Goal: Task Accomplishment & Management: Use online tool/utility

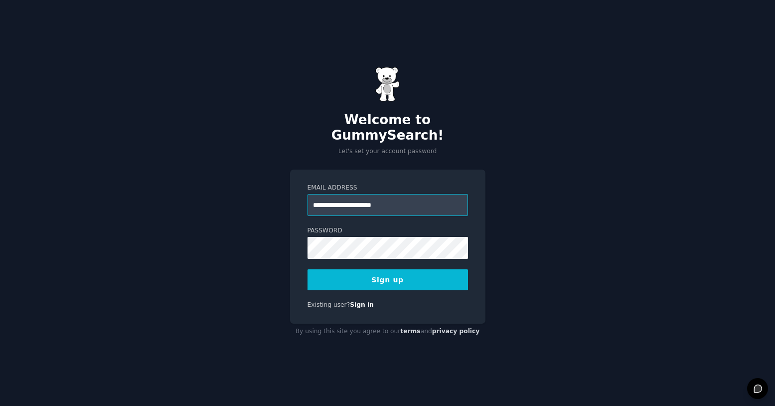
type input "**********"
click at [359, 269] on button "Sign up" at bounding box center [388, 279] width 160 height 21
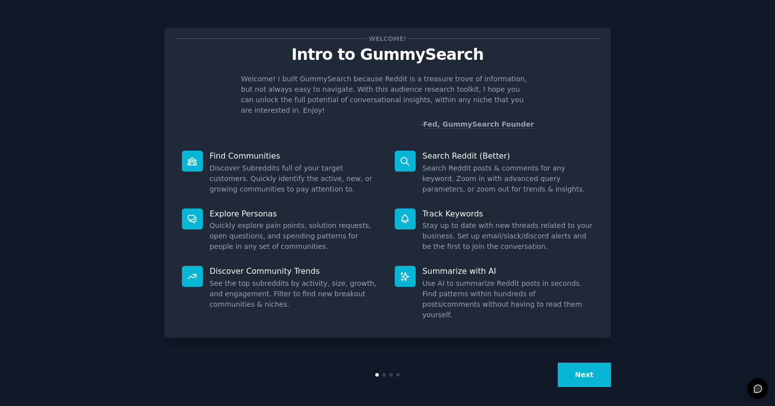
click at [583, 371] on button "Next" at bounding box center [584, 374] width 53 height 24
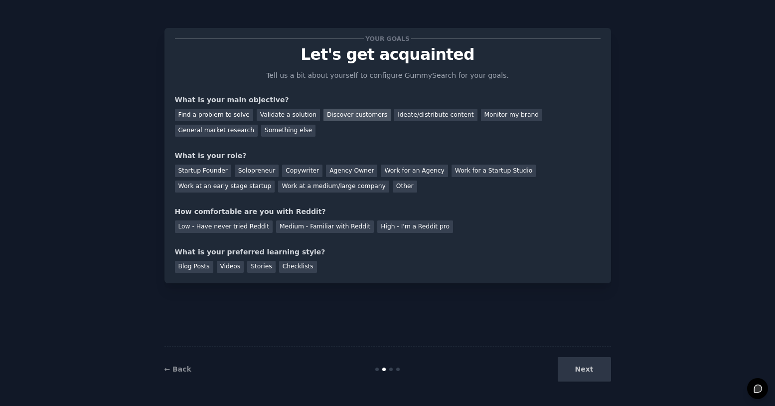
click at [350, 114] on div "Discover customers" at bounding box center [356, 115] width 67 height 12
click at [351, 172] on div "Agency Owner" at bounding box center [351, 170] width 51 height 12
click at [242, 225] on div "Low - Have never tried Reddit" at bounding box center [224, 226] width 98 height 12
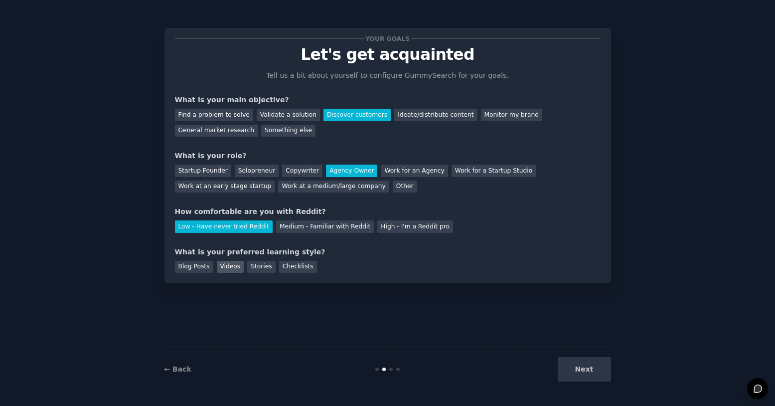
click at [229, 266] on div "Videos" at bounding box center [230, 267] width 27 height 12
click at [594, 372] on button "Next" at bounding box center [584, 369] width 53 height 24
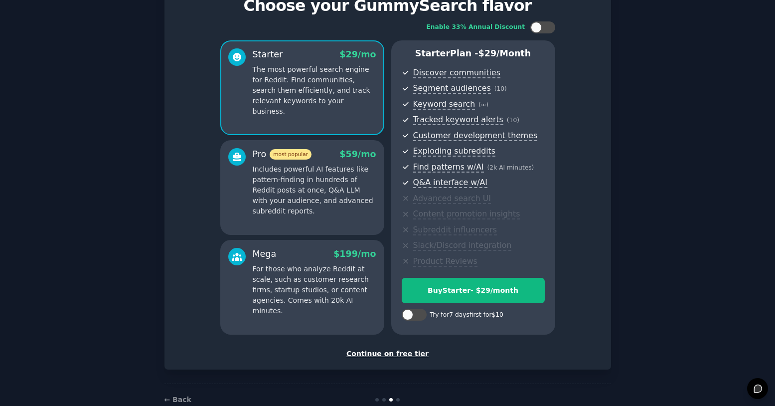
scroll to position [60, 0]
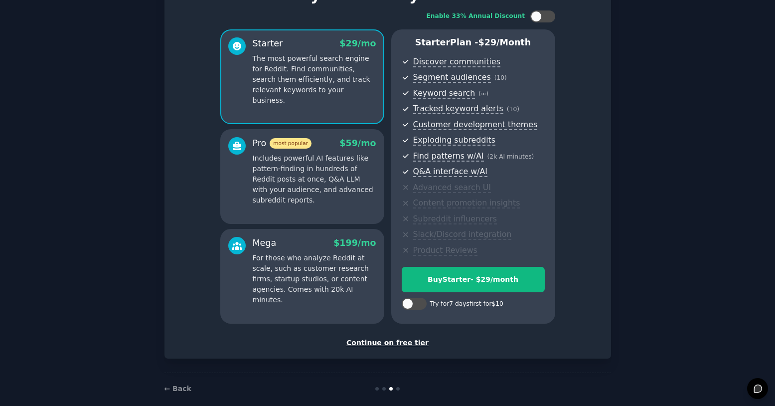
click at [365, 339] on div "Continue on free tier" at bounding box center [388, 342] width 426 height 10
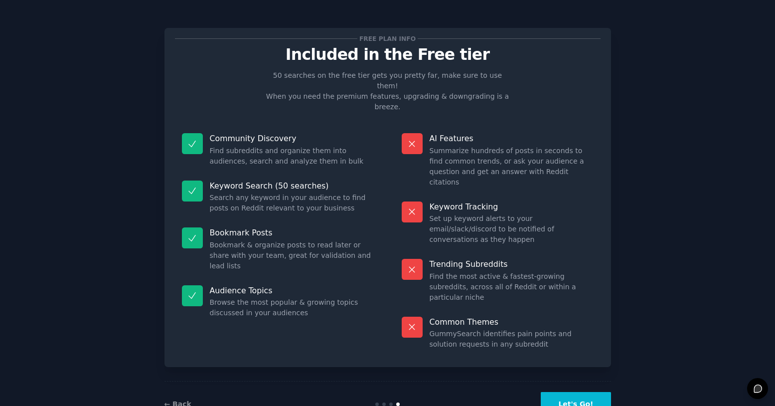
click at [564, 392] on button "Let's Go!" at bounding box center [576, 404] width 70 height 24
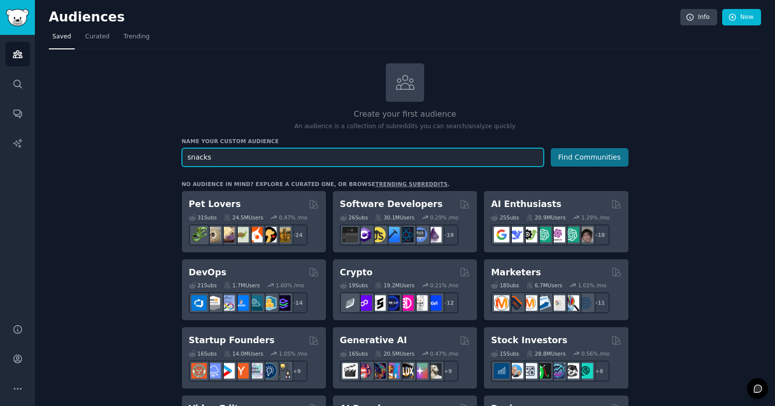
type input "snacks"
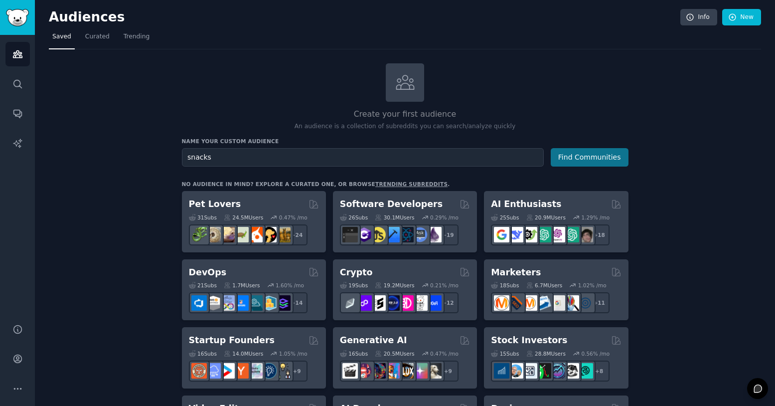
click at [576, 154] on button "Find Communities" at bounding box center [590, 157] width 78 height 18
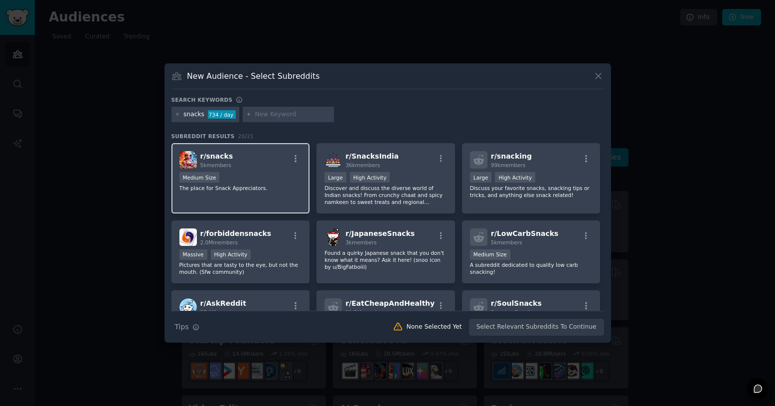
click at [270, 175] on div "Medium Size" at bounding box center [240, 178] width 123 height 12
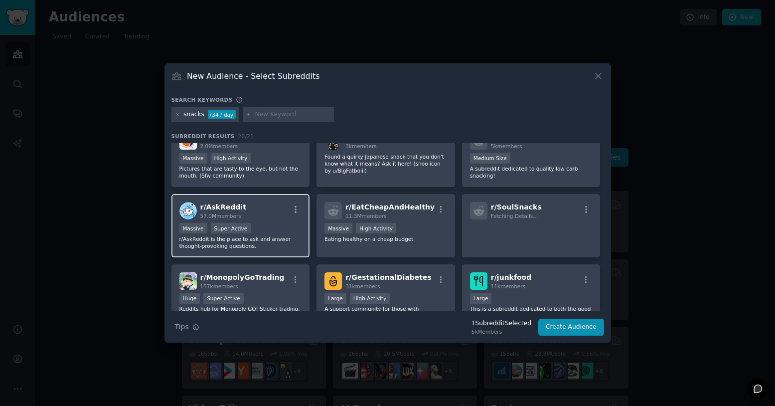
scroll to position [94, 0]
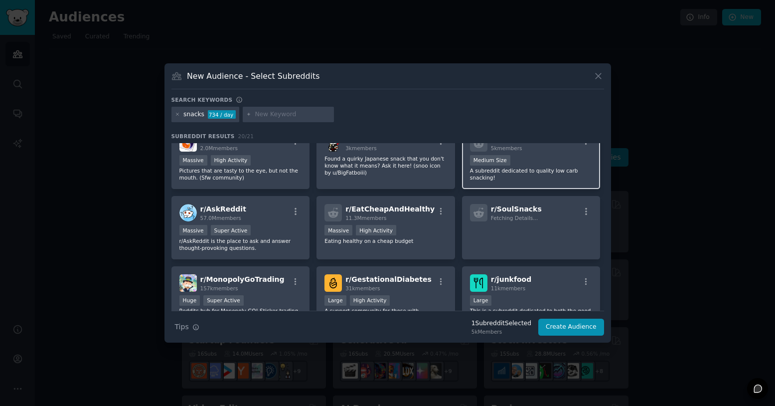
click at [524, 181] on div "r/ LowCarbSnacks 5k members Medium Size A subreddit dedicated to quality low ca…" at bounding box center [531, 157] width 139 height 63
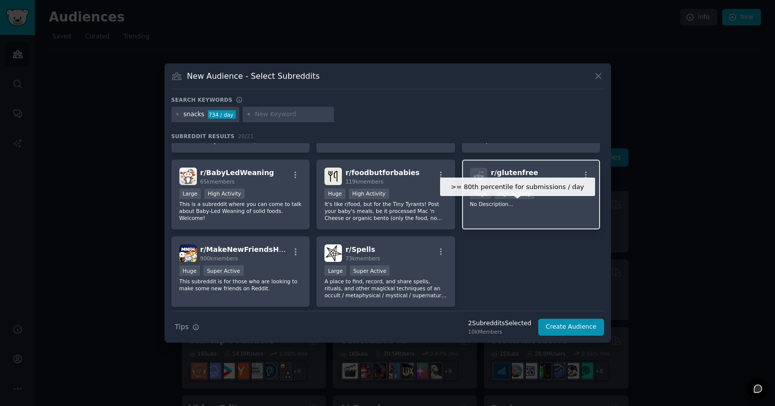
scroll to position [358, 0]
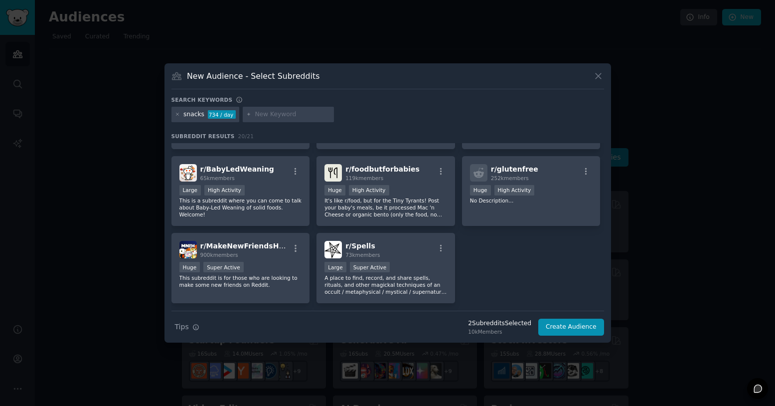
click at [273, 116] on input "text" at bounding box center [293, 114] width 76 height 9
type input "vegansnacks"
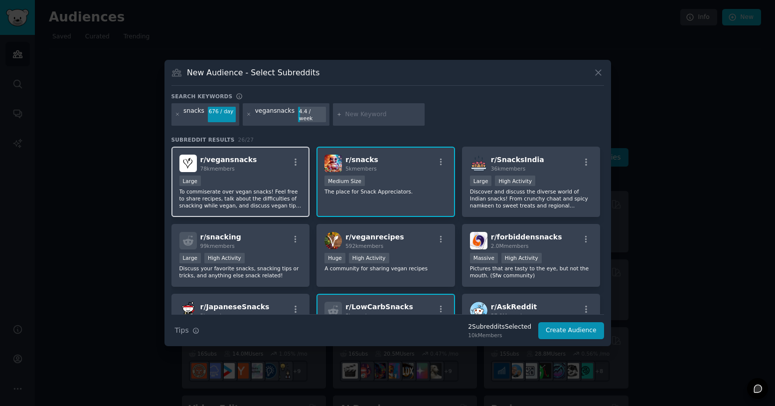
click at [272, 175] on div "Large" at bounding box center [240, 181] width 123 height 12
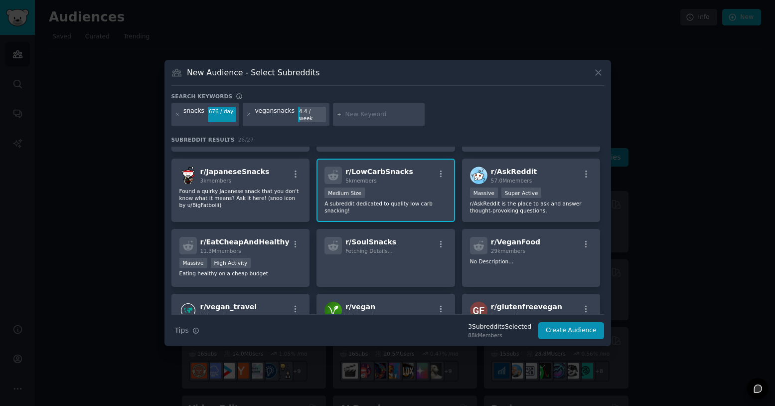
scroll to position [137, 0]
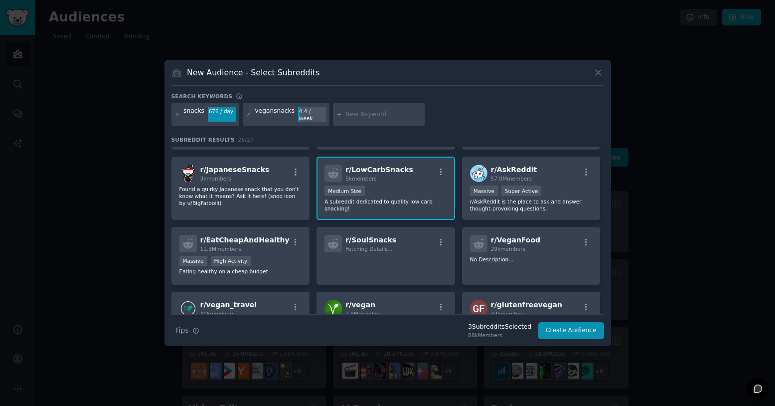
click at [358, 113] on input "text" at bounding box center [383, 114] width 76 height 9
type input "proteinbar"
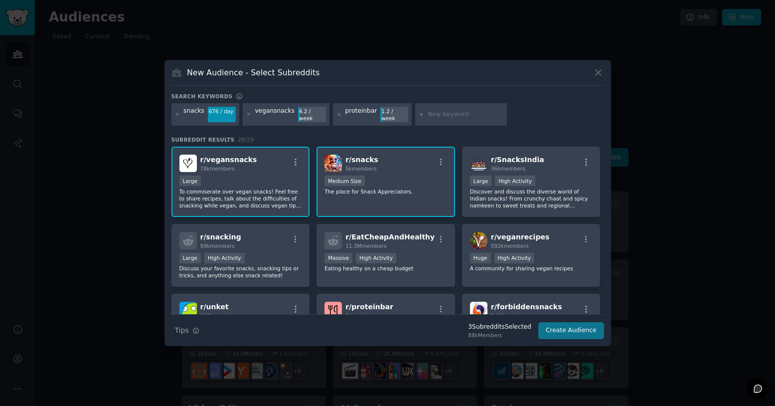
click at [570, 327] on button "Create Audience" at bounding box center [571, 330] width 66 height 17
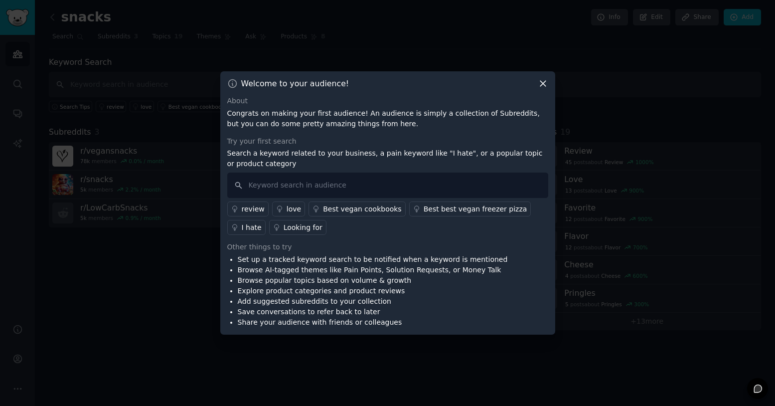
click at [305, 229] on div "Looking for" at bounding box center [303, 227] width 39 height 10
